Goal: Information Seeking & Learning: Find specific fact

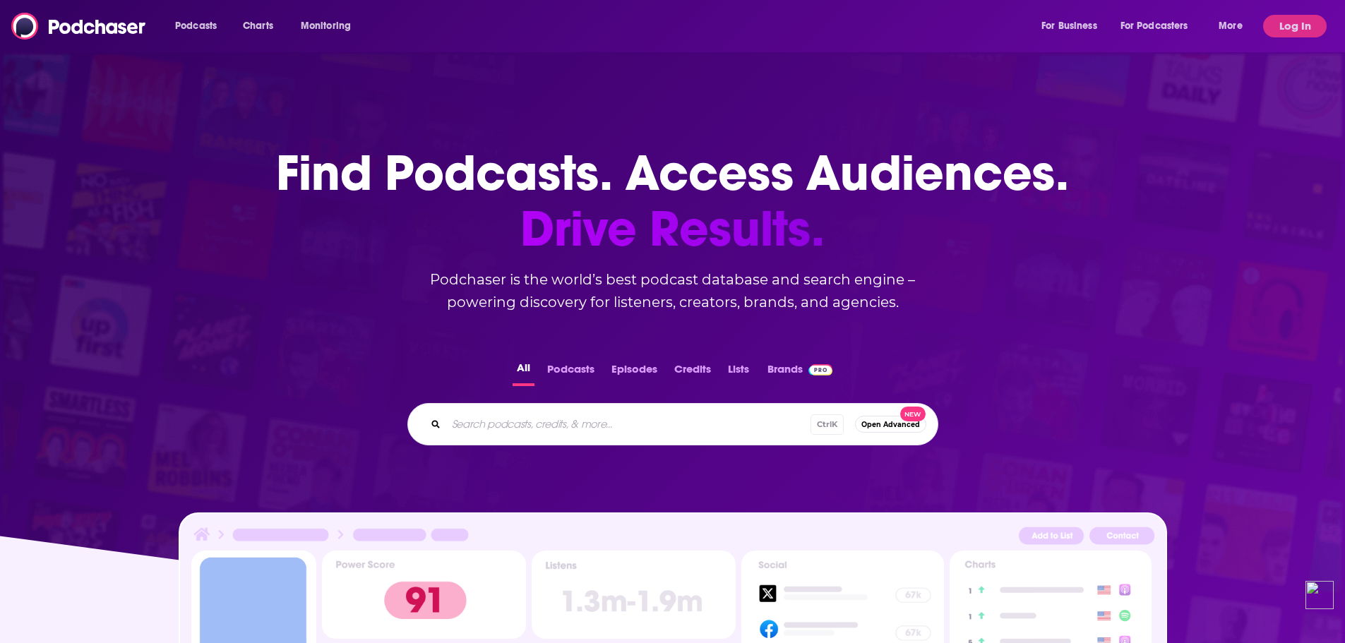
click at [562, 421] on input "Search podcasts, credits, & more..." at bounding box center [628, 424] width 364 height 23
type input "t"
click at [1303, 28] on button "Log In" at bounding box center [1296, 26] width 64 height 23
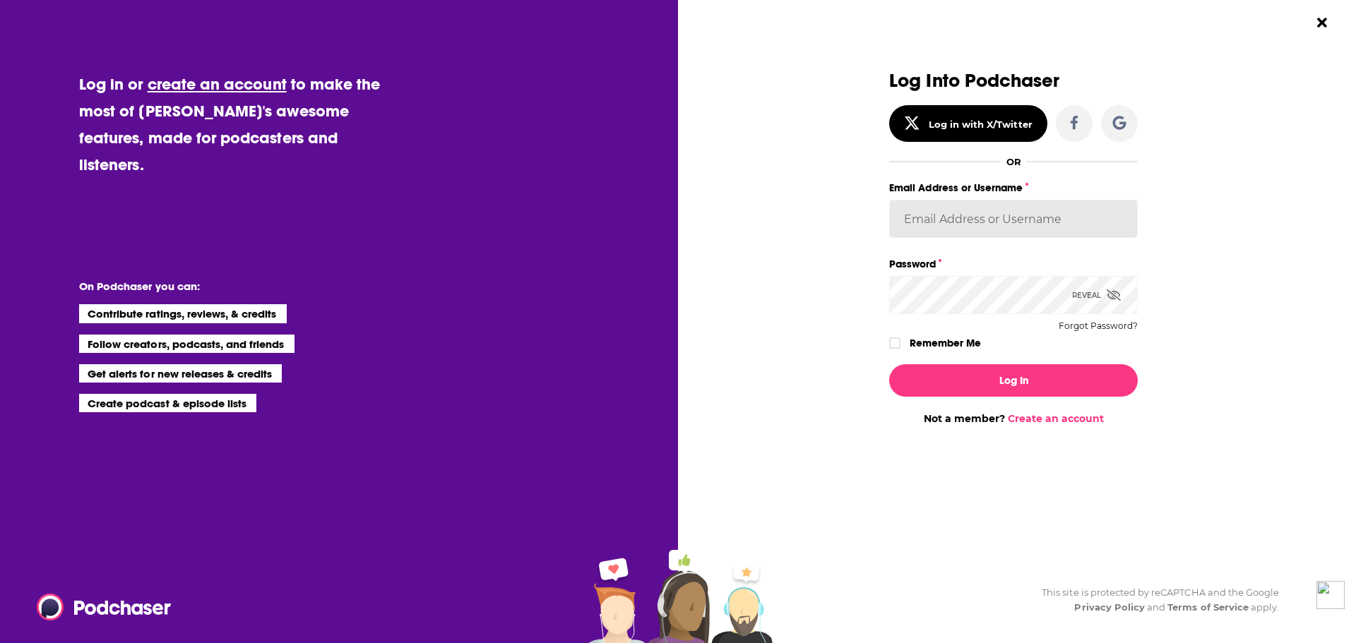
type input "kelsey.[PERSON_NAME]"
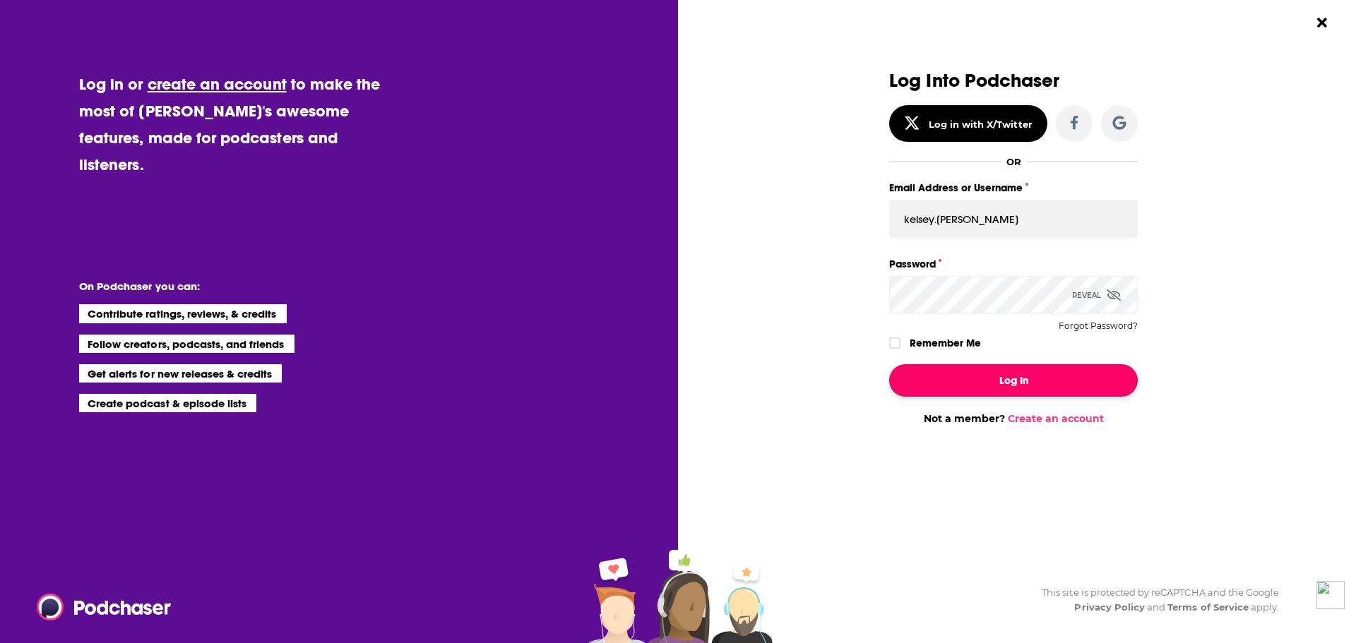
click at [1011, 382] on button "Log In" at bounding box center [1013, 380] width 249 height 32
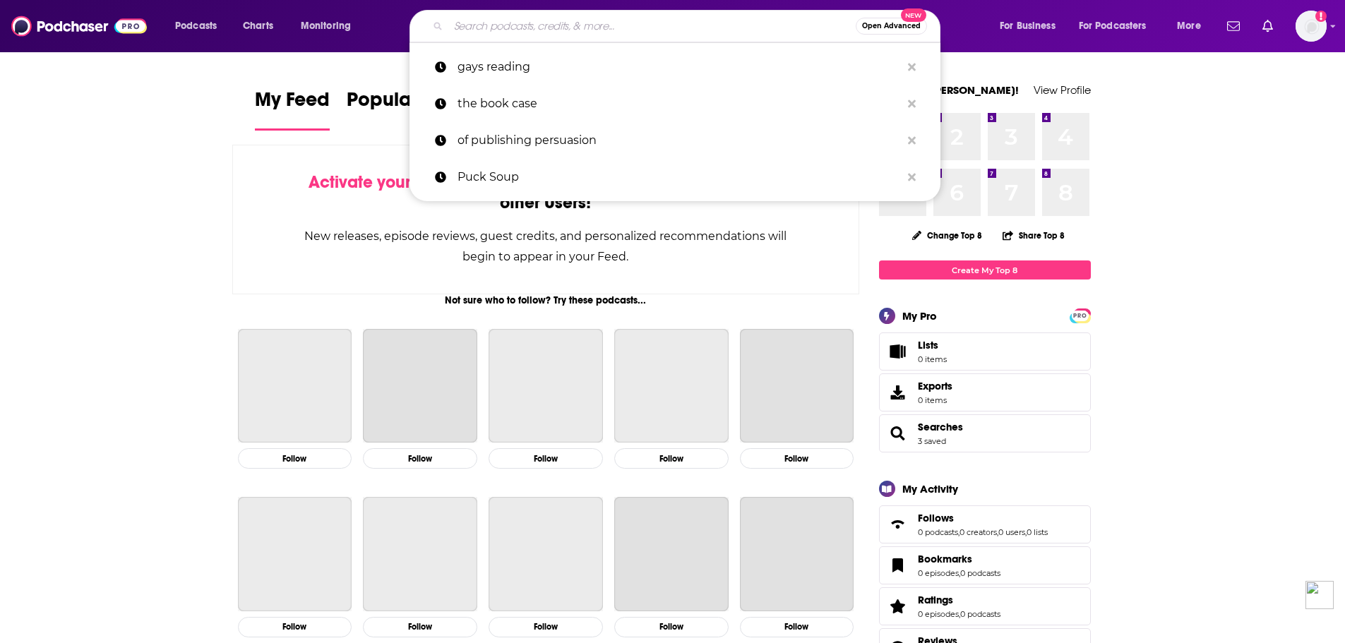
click at [651, 29] on input "Search podcasts, credits, & more..." at bounding box center [652, 26] width 408 height 23
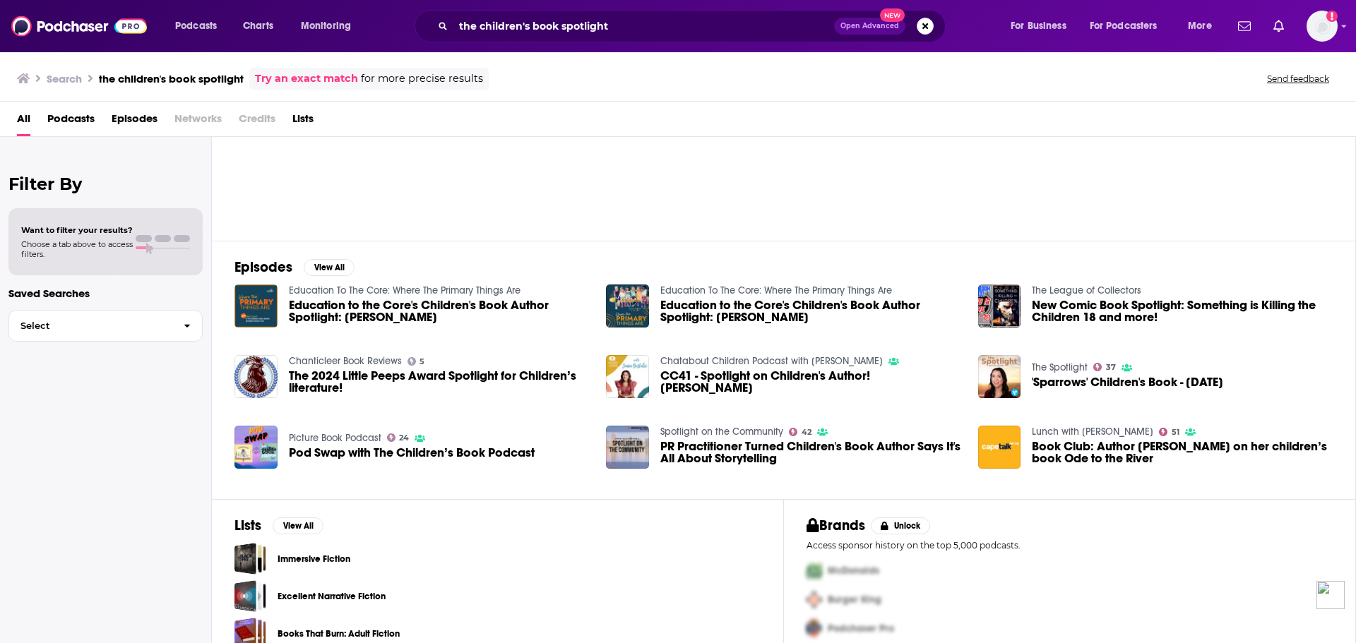
scroll to position [114, 0]
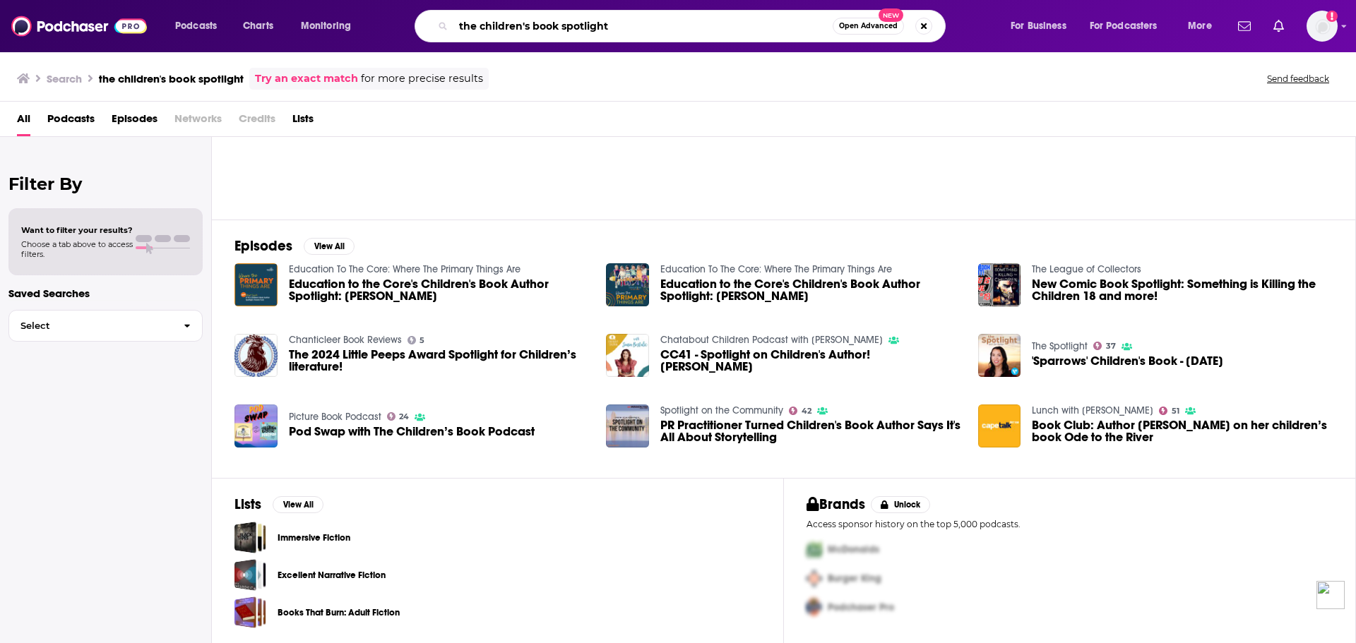
click at [568, 27] on input "the children's book spotlight" at bounding box center [642, 26] width 379 height 23
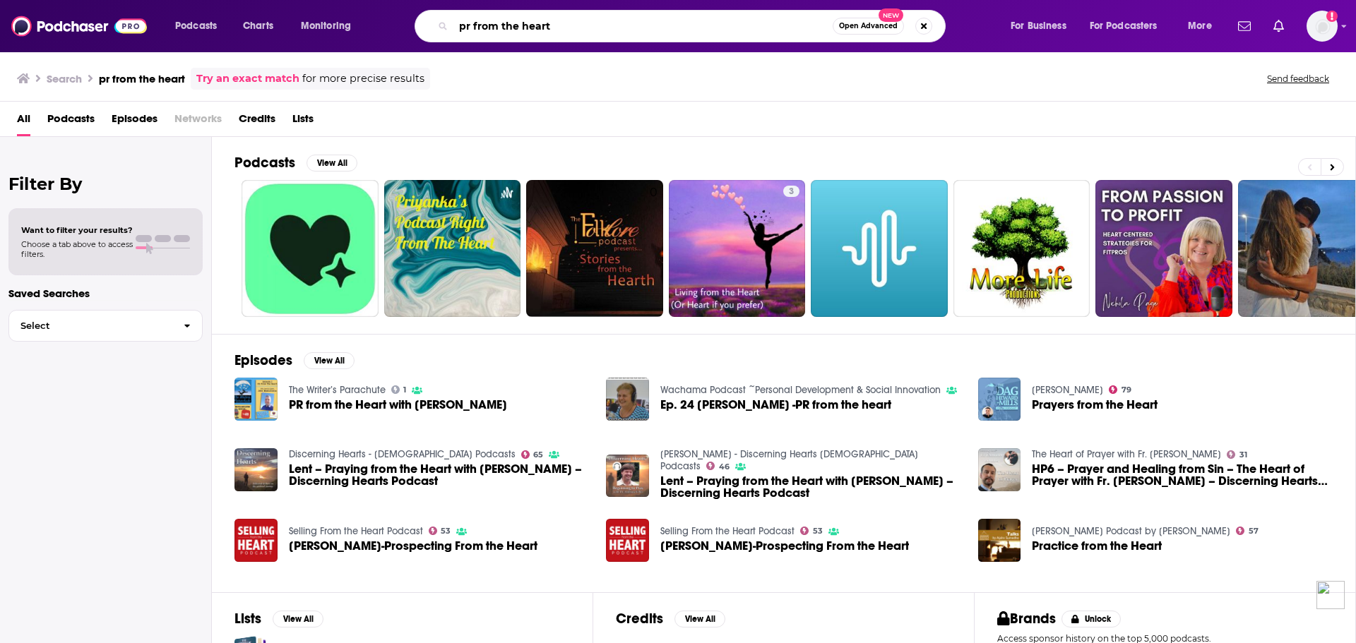
drag, startPoint x: 585, startPoint y: 27, endPoint x: 355, endPoint y: 8, distance: 230.3
click at [355, 9] on div "Podcasts Charts Monitoring pr from the heart Open Advanced New For Business For…" at bounding box center [678, 26] width 1356 height 52
type input "the neighborly reviews"
